Goal: Obtain resource: Download file/media

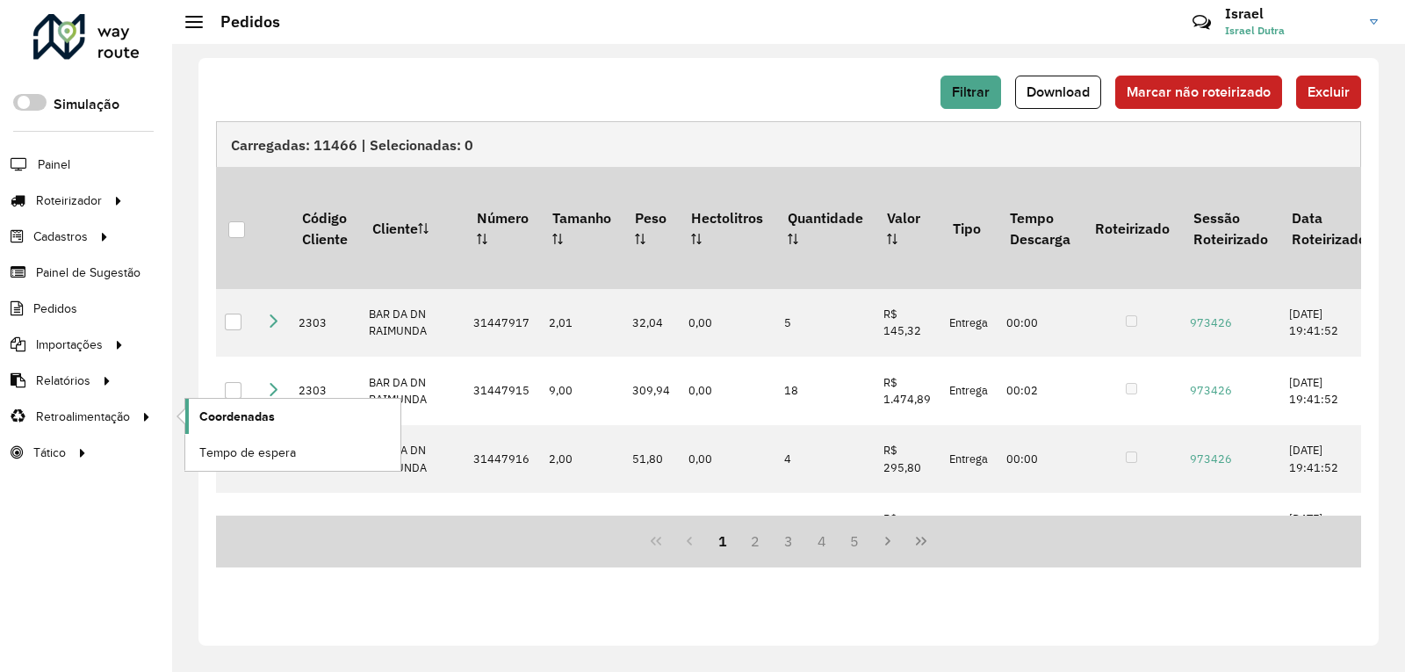
click at [258, 431] on link "Coordenadas" at bounding box center [292, 416] width 215 height 35
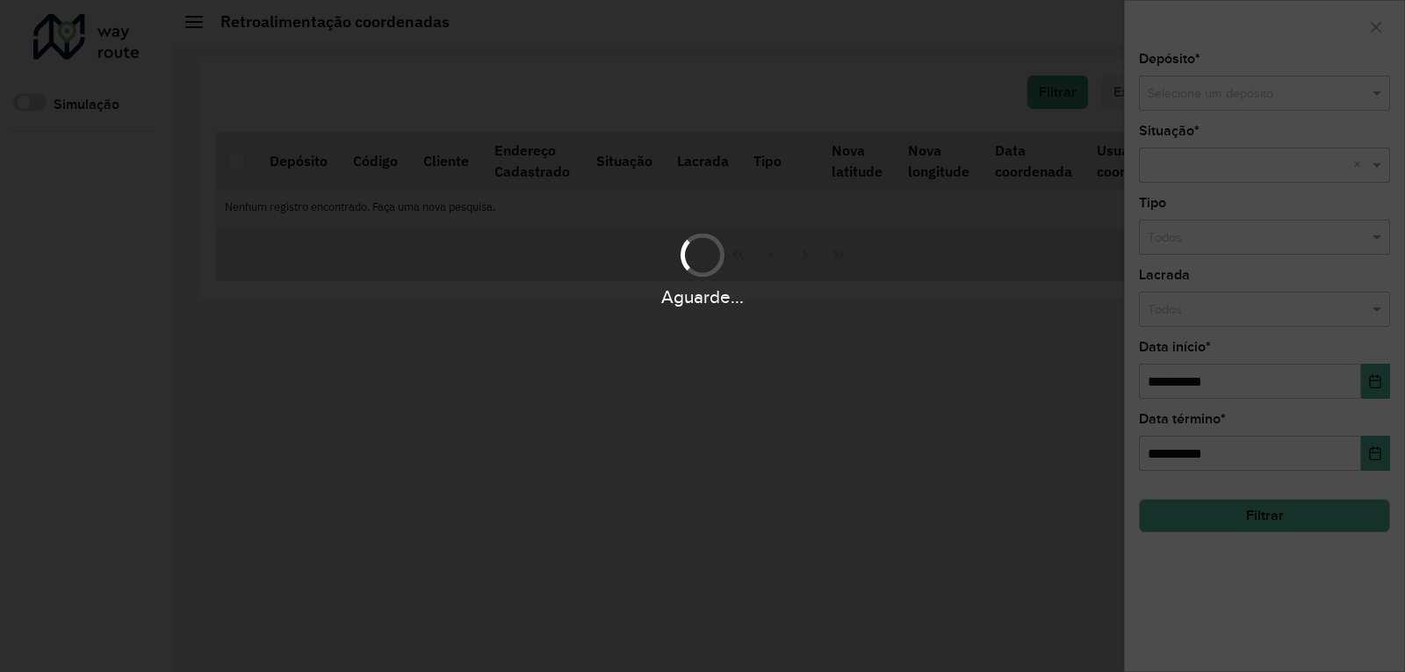
click at [257, 413] on div "Aguarde..." at bounding box center [702, 336] width 1405 height 672
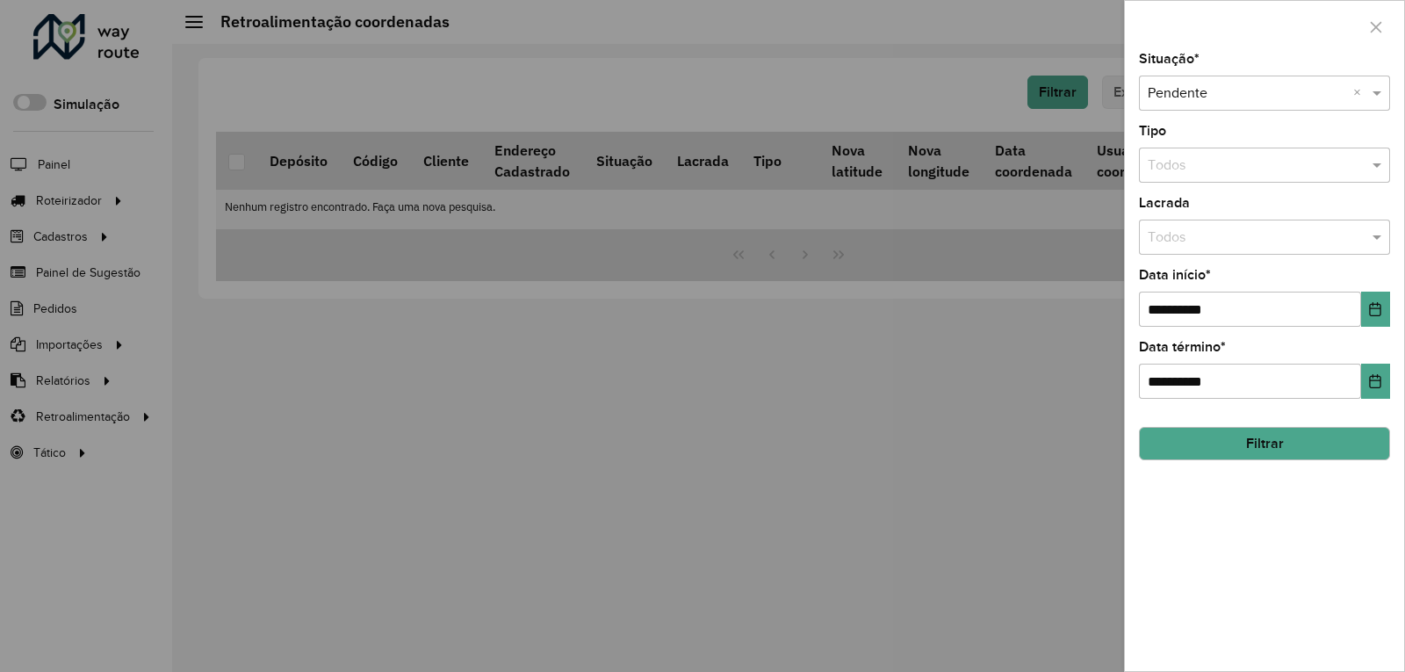
click at [1392, 27] on div at bounding box center [1264, 27] width 279 height 52
click at [1389, 28] on button "button" at bounding box center [1376, 27] width 28 height 28
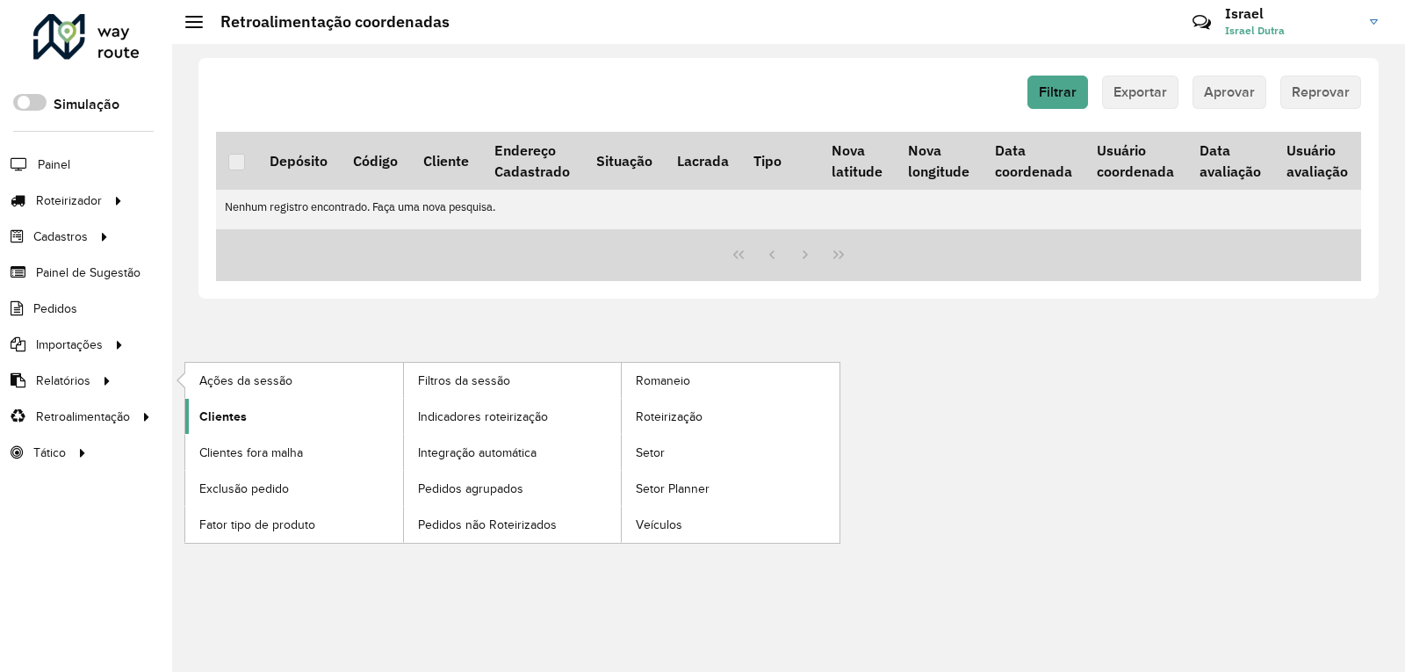
click at [295, 411] on link "Clientes" at bounding box center [294, 416] width 218 height 35
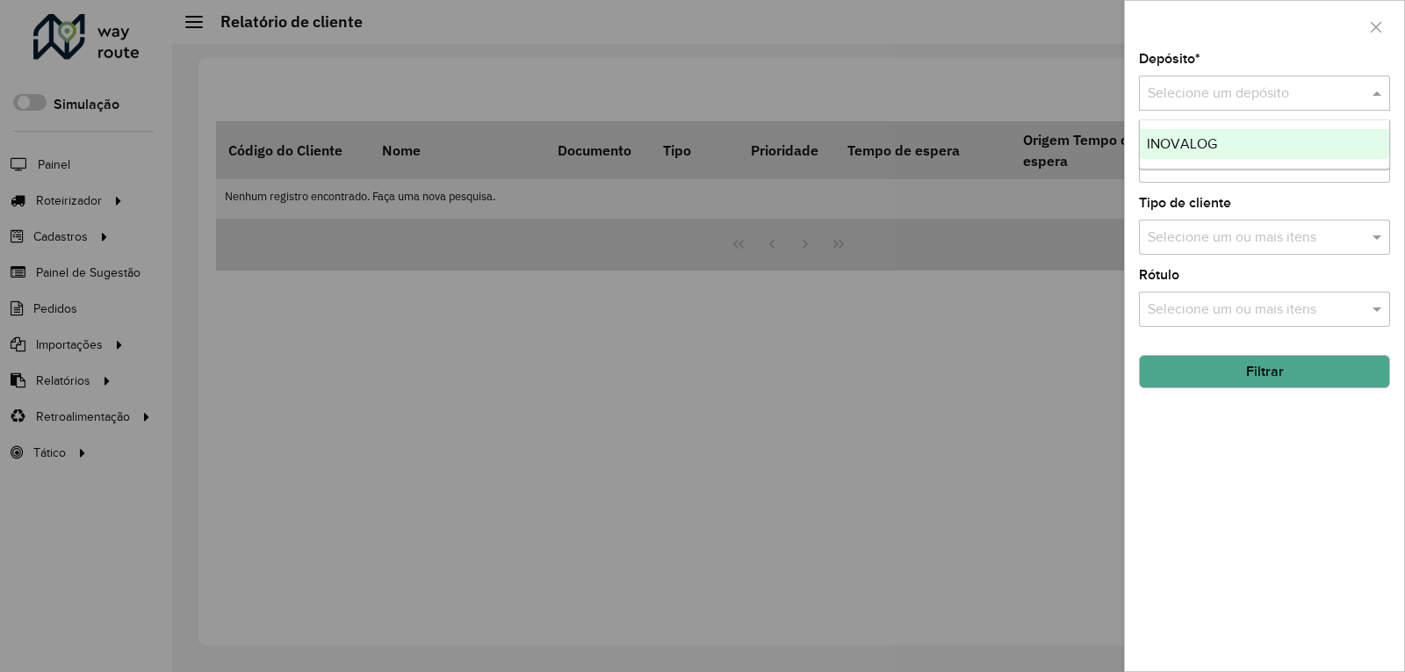
click at [1329, 92] on input "text" at bounding box center [1246, 93] width 198 height 21
click at [1272, 146] on div "INOVALOG" at bounding box center [1264, 144] width 249 height 30
click at [1187, 382] on button "Filtrar" at bounding box center [1264, 371] width 251 height 33
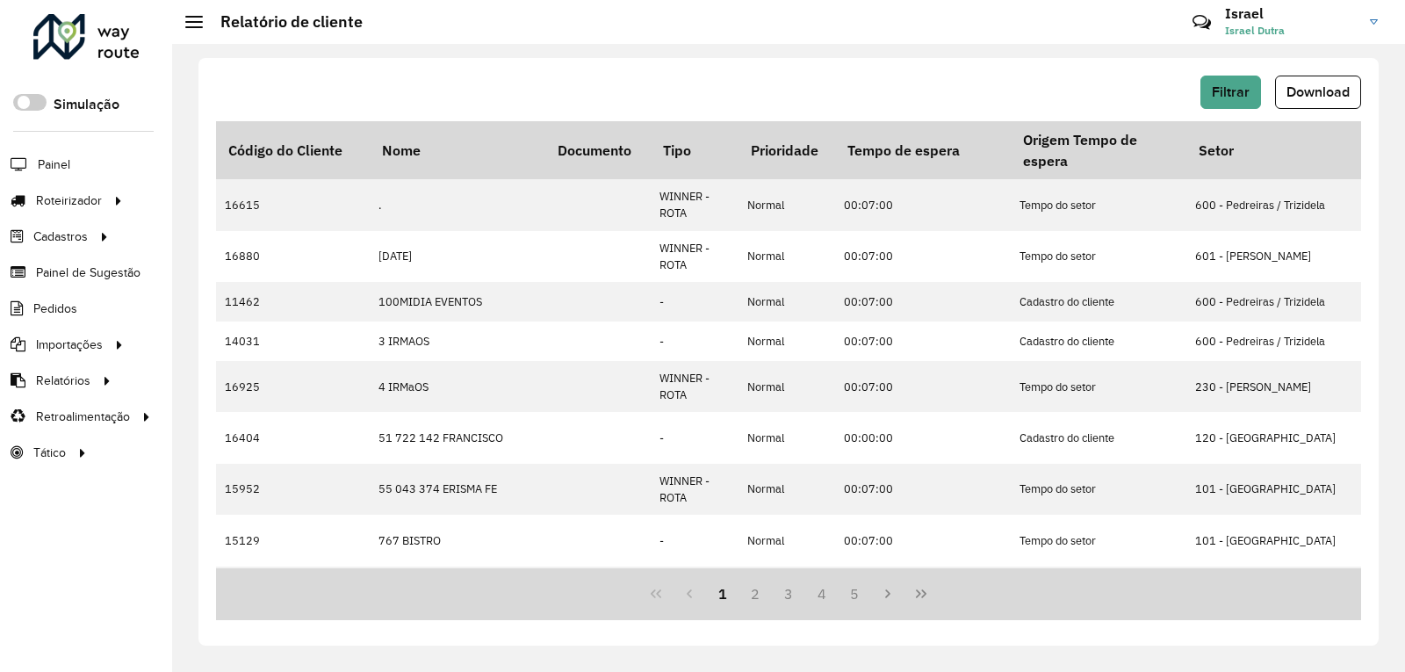
click at [1268, 90] on div "Filtrar Download" at bounding box center [788, 92] width 1145 height 33
click at [1305, 97] on span "Download" at bounding box center [1317, 91] width 63 height 15
